Goal: Book appointment/travel/reservation

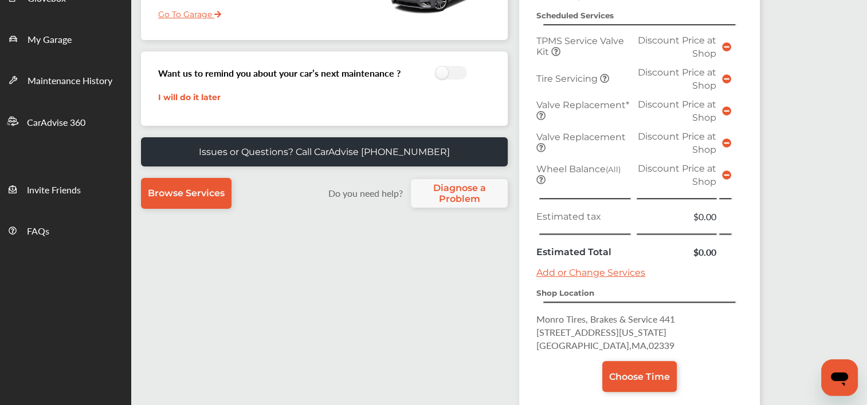
scroll to position [234, 0]
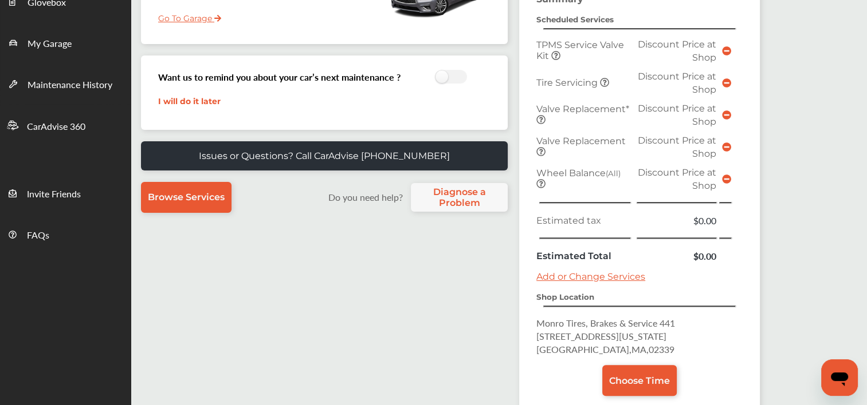
click at [575, 271] on link "Add or Change Services" at bounding box center [590, 276] width 109 height 11
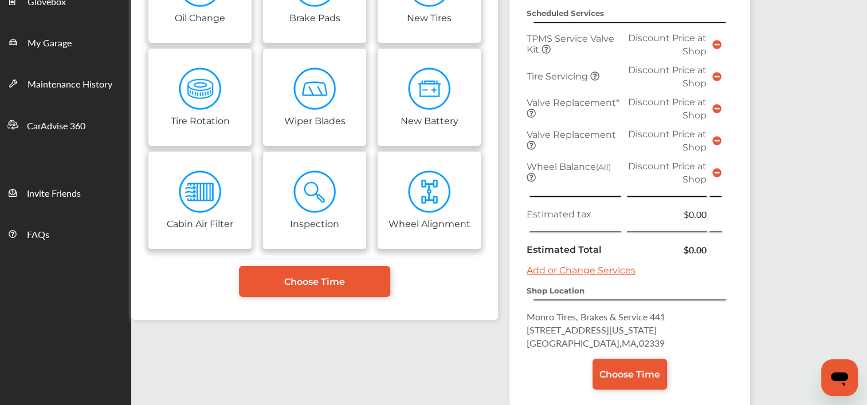
scroll to position [234, 0]
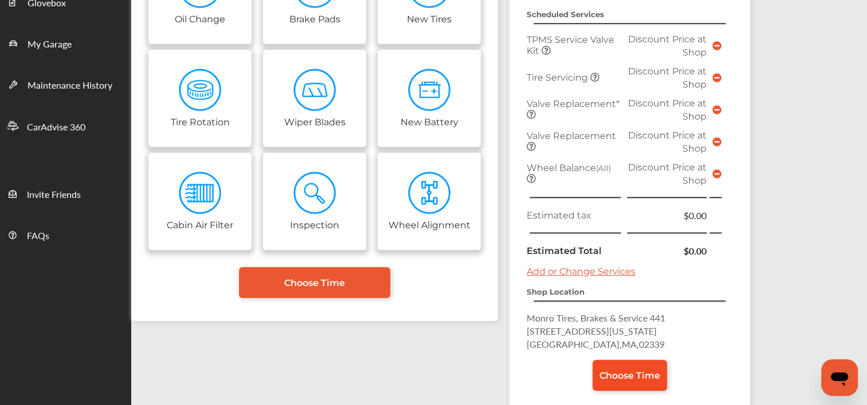
click at [622, 376] on link "Choose Time" at bounding box center [629, 375] width 74 height 31
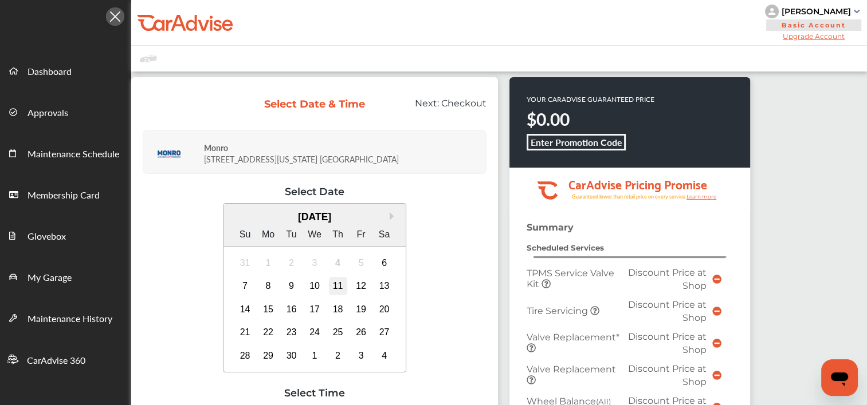
click at [333, 289] on div "11" at bounding box center [338, 286] width 18 height 18
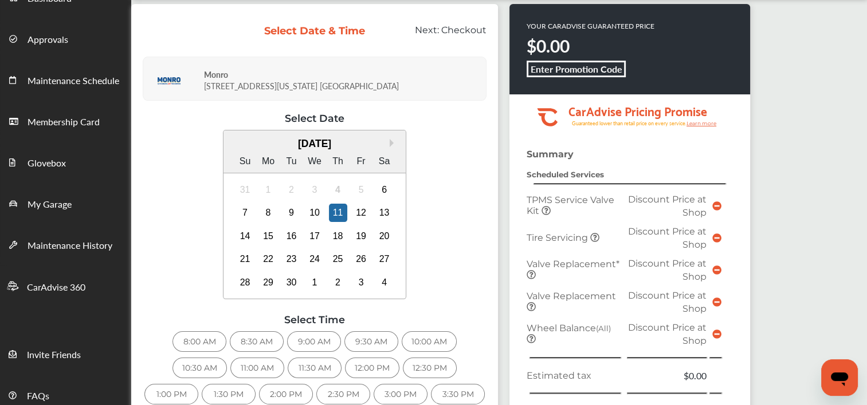
scroll to position [121, 0]
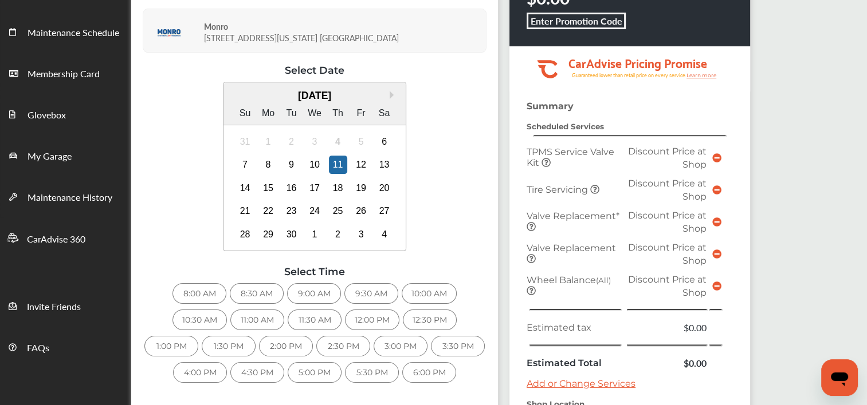
click at [324, 294] on div "9:00 AM" at bounding box center [314, 293] width 54 height 21
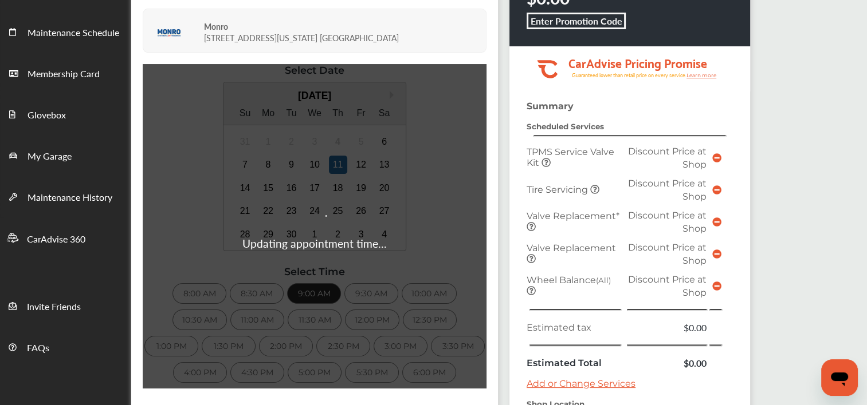
click at [261, 297] on div "Updating appointment time..." at bounding box center [315, 226] width 344 height 325
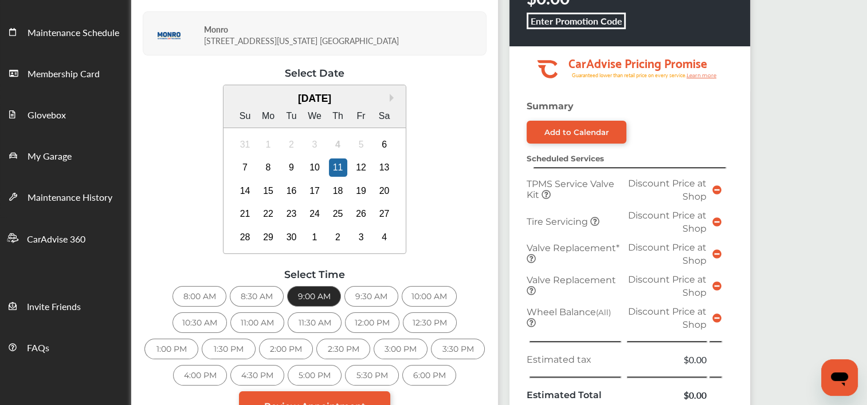
click at [261, 297] on div "8:30 AM" at bounding box center [257, 296] width 54 height 21
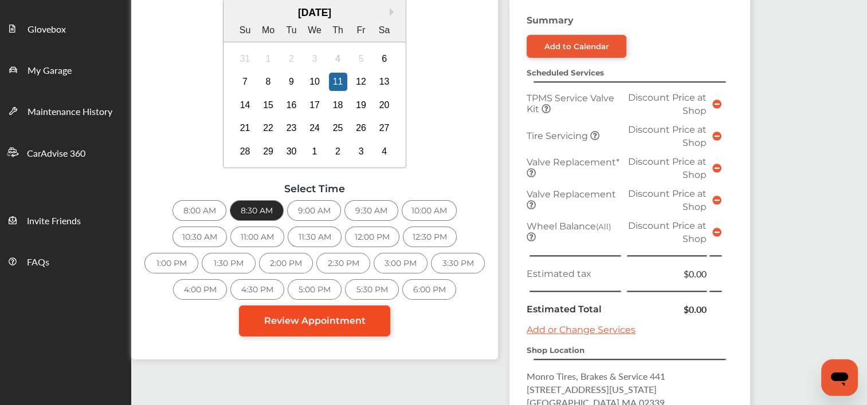
click at [337, 319] on span "Review Appointment" at bounding box center [314, 321] width 101 height 11
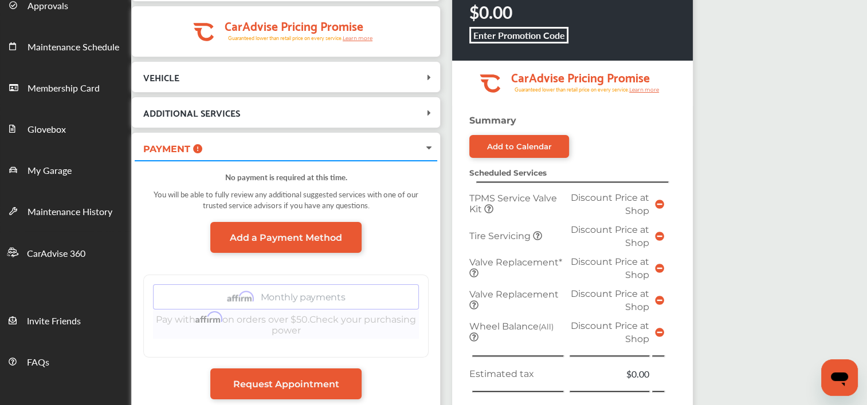
scroll to position [108, 0]
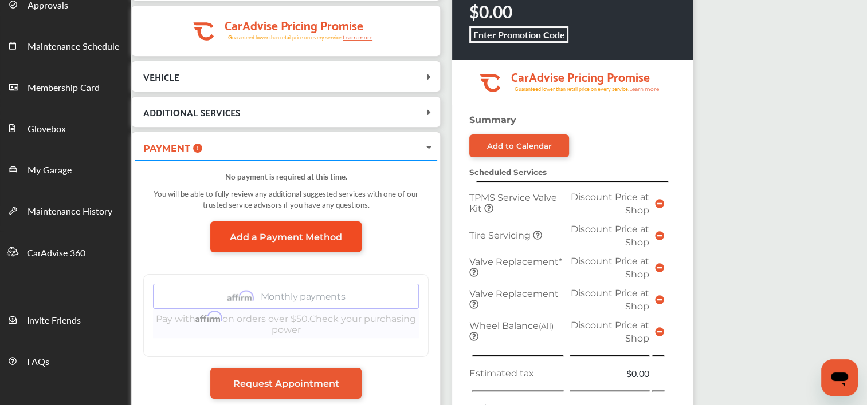
click at [288, 235] on span "Add a Payment Method" at bounding box center [286, 237] width 112 height 11
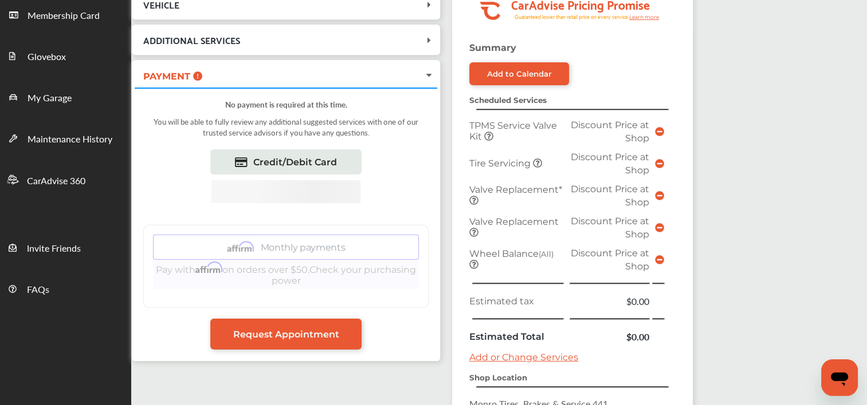
scroll to position [181, 0]
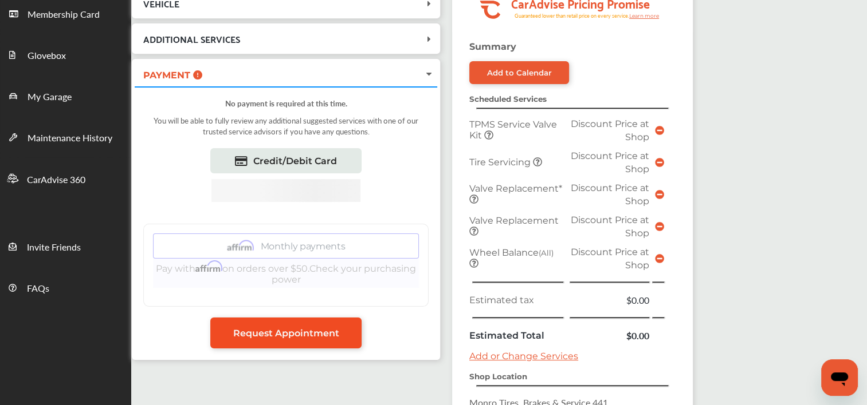
click at [272, 329] on span "Request Appointment" at bounding box center [286, 333] width 106 height 11
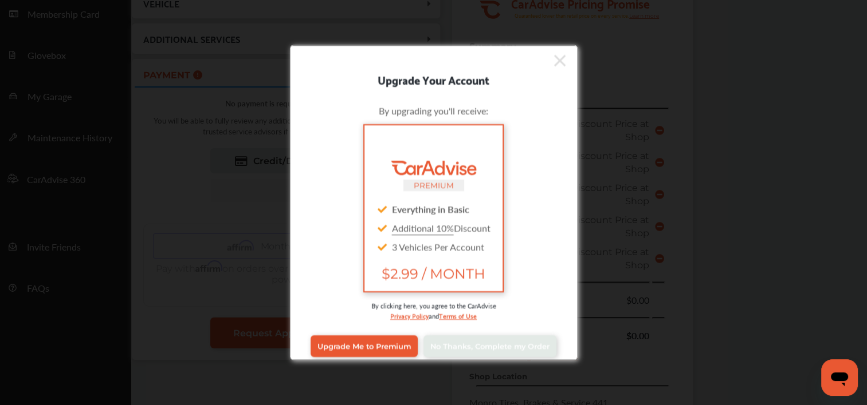
click at [554, 64] on icon at bounding box center [559, 61] width 11 height 18
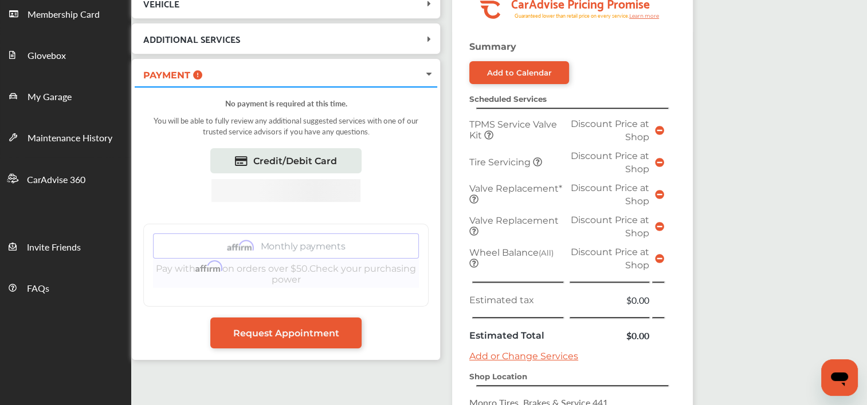
click at [550, 64] on link "Add to Calendar" at bounding box center [519, 72] width 100 height 23
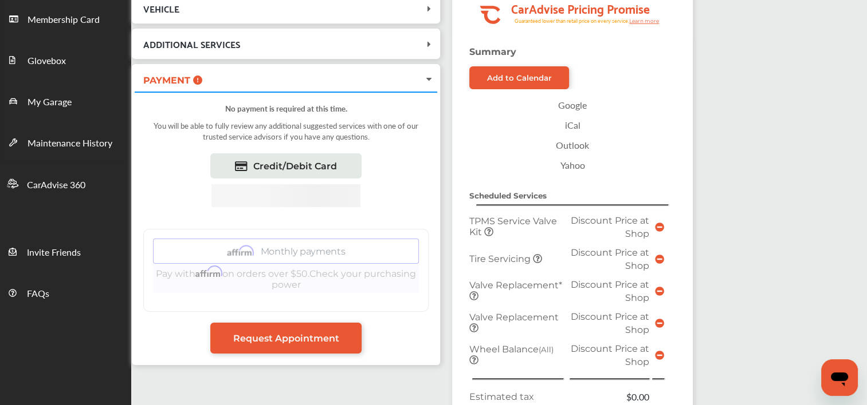
scroll to position [168, 0]
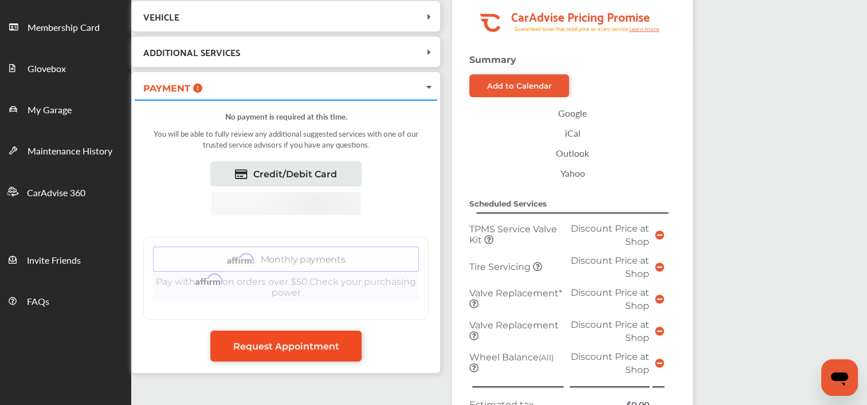
click at [282, 351] on link "Request Appointment" at bounding box center [285, 346] width 151 height 31
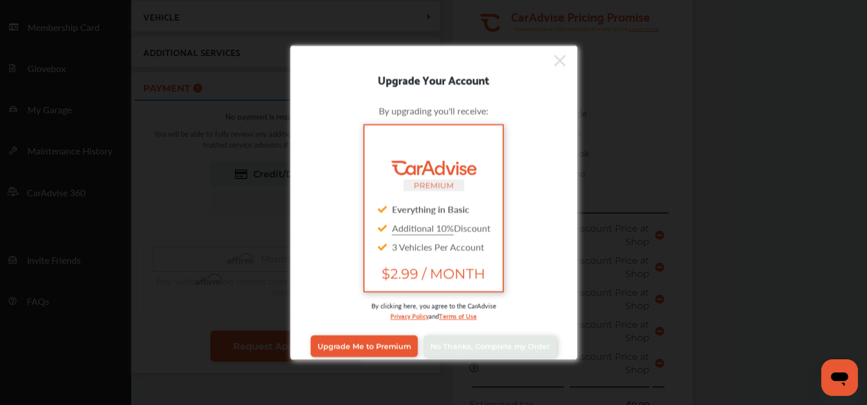
click at [554, 60] on icon at bounding box center [559, 60] width 11 height 11
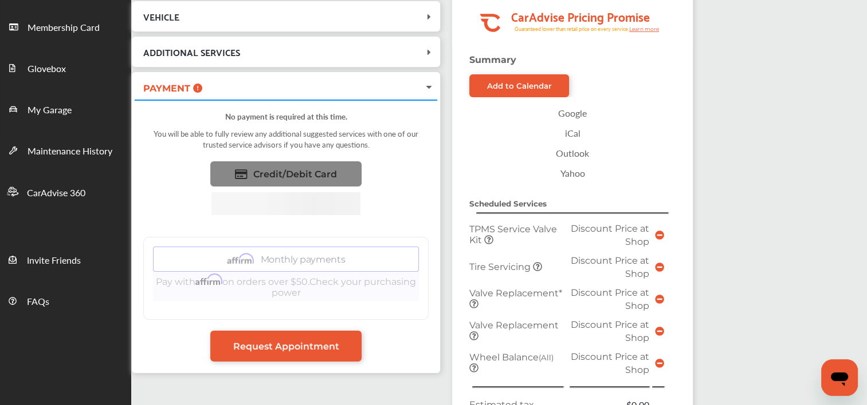
click at [292, 172] on span "Credit/Debit Card" at bounding box center [295, 174] width 84 height 11
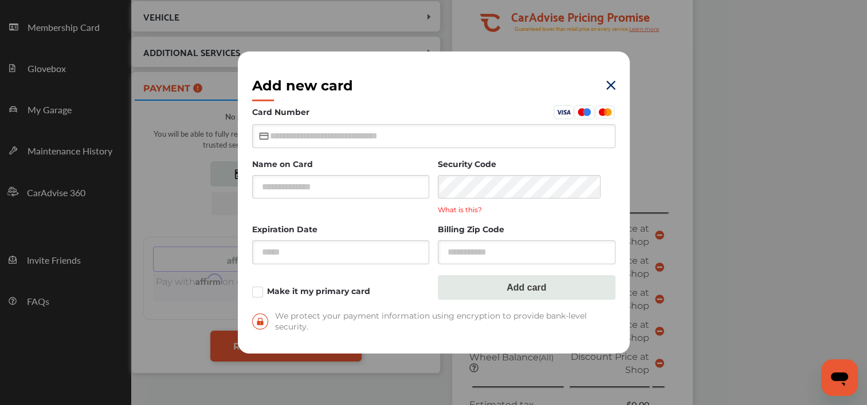
click at [610, 89] on img at bounding box center [610, 85] width 9 height 9
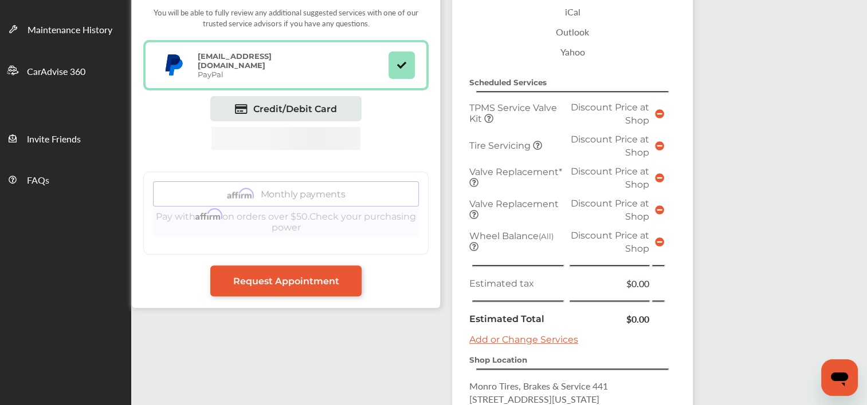
scroll to position [287, 0]
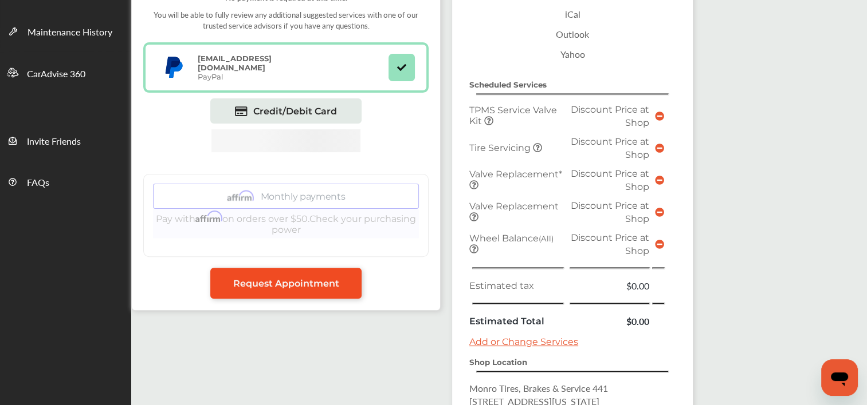
click at [289, 289] on link "Request Appointment" at bounding box center [285, 283] width 151 height 31
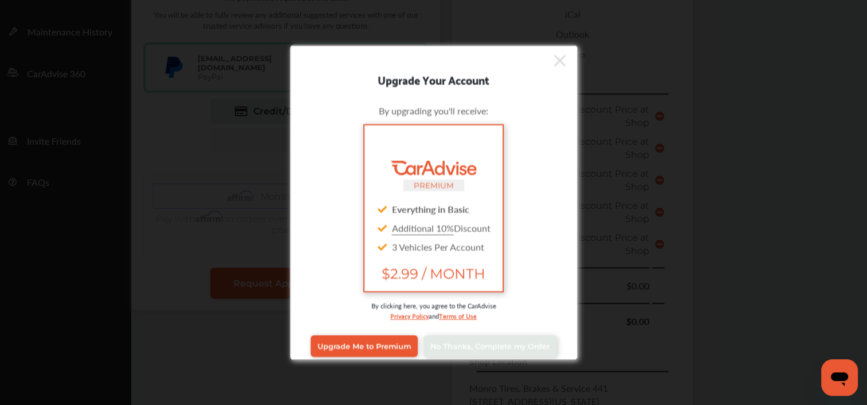
click at [554, 62] on icon at bounding box center [559, 60] width 11 height 11
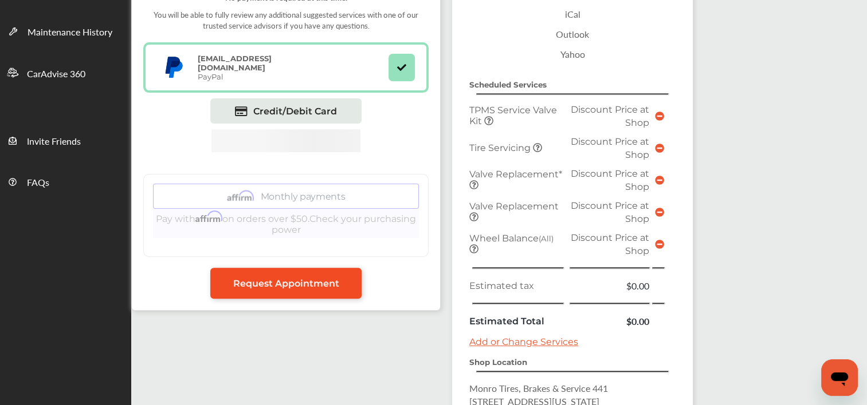
click at [305, 285] on span "Request Appointment" at bounding box center [286, 283] width 106 height 11
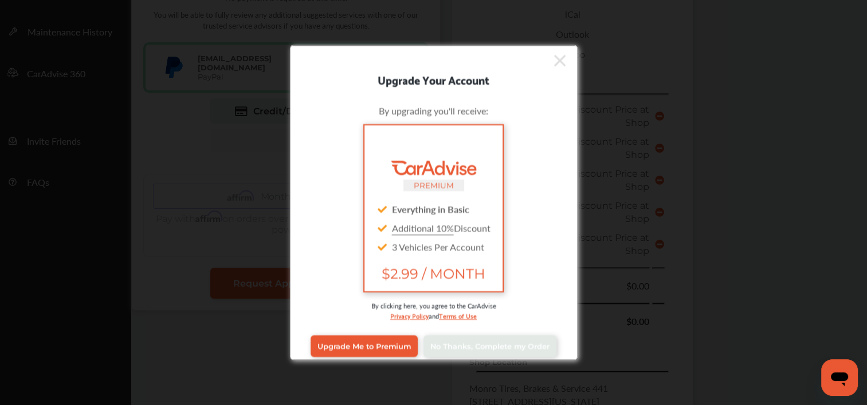
scroll to position [9, 0]
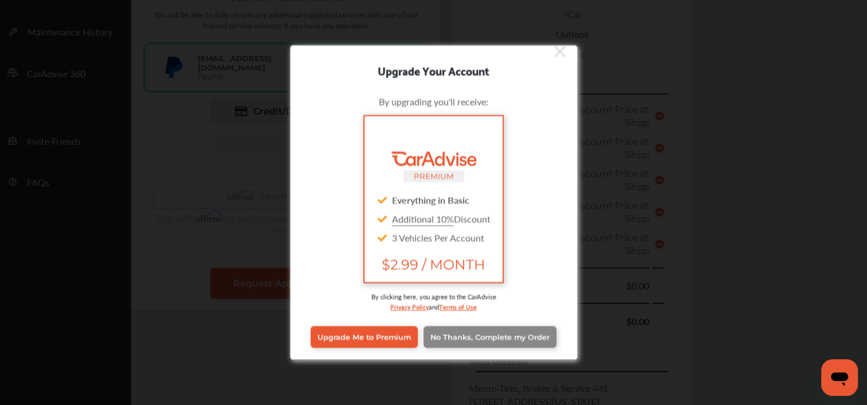
click at [483, 337] on span "No Thanks, Complete my Order" at bounding box center [489, 337] width 119 height 9
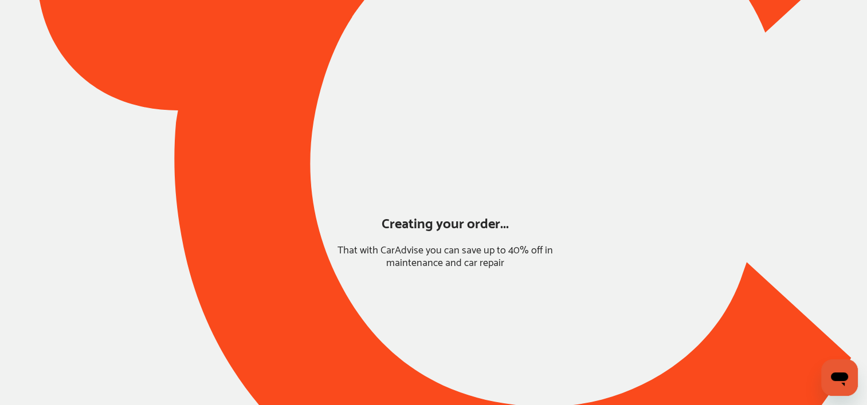
scroll to position [82, 0]
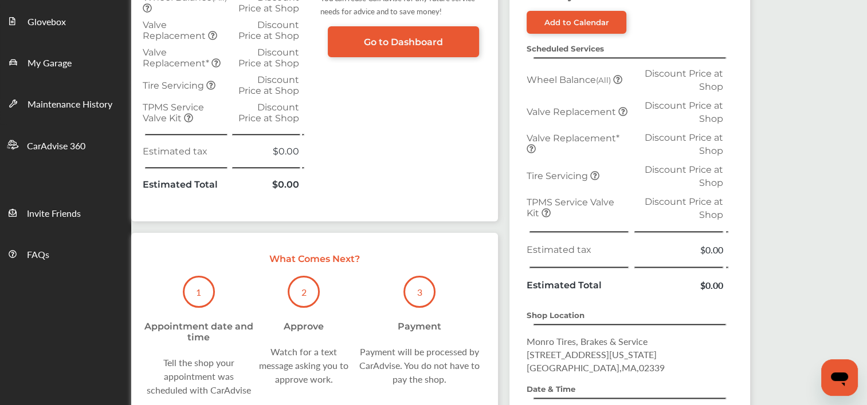
scroll to position [348, 0]
